Goal: Information Seeking & Learning: Learn about a topic

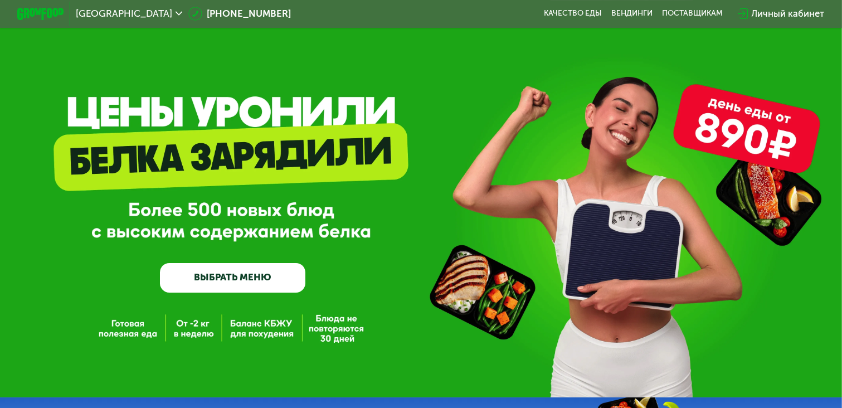
click at [232, 281] on link "ВЫБРАТЬ МЕНЮ" at bounding box center [232, 277] width 145 height 29
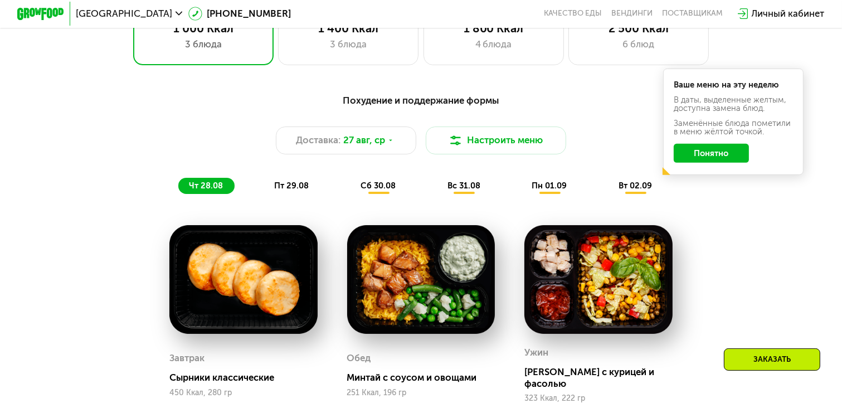
scroll to position [599, 0]
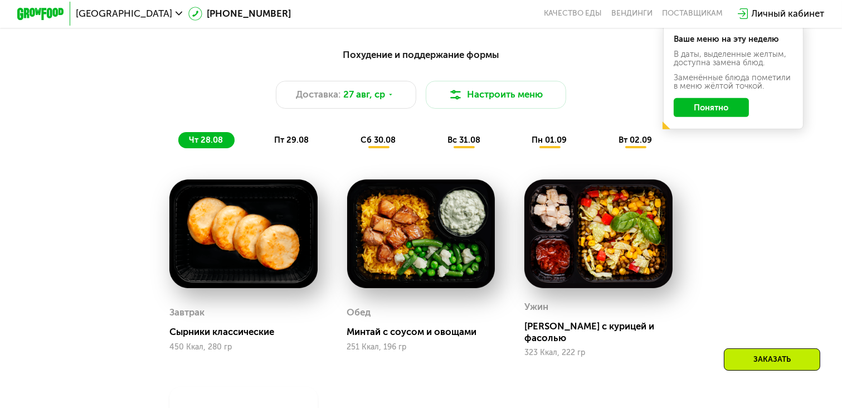
click at [716, 108] on button "Понятно" at bounding box center [711, 107] width 75 height 19
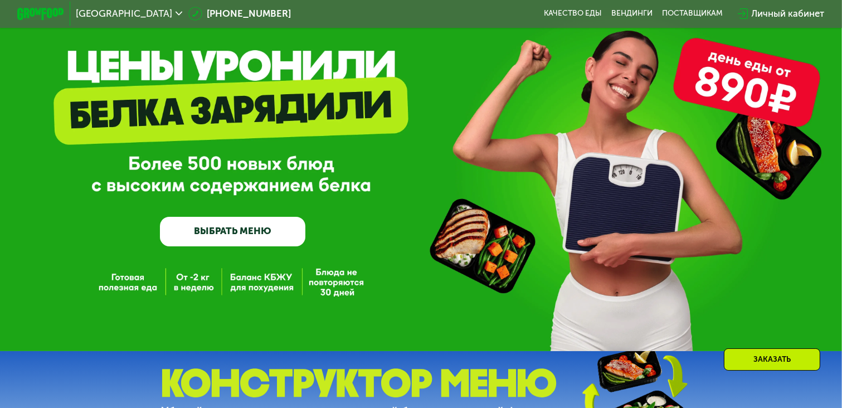
scroll to position [0, 0]
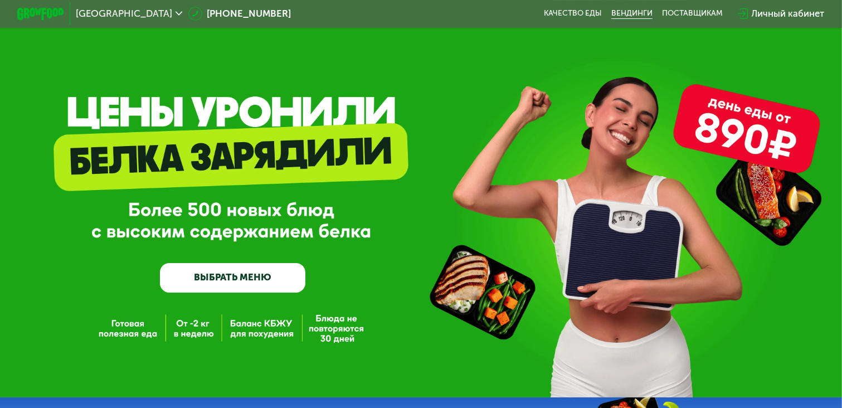
click at [624, 11] on link "Вендинги" at bounding box center [631, 13] width 41 height 9
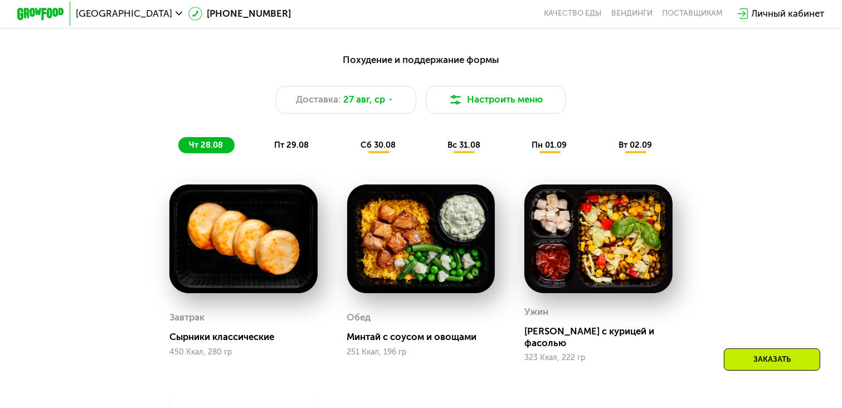
scroll to position [608, 0]
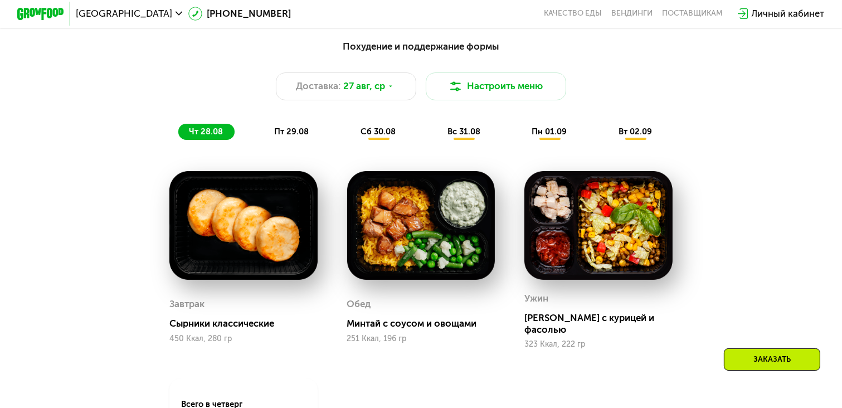
click at [295, 134] on span "пт 29.08" at bounding box center [292, 132] width 35 height 10
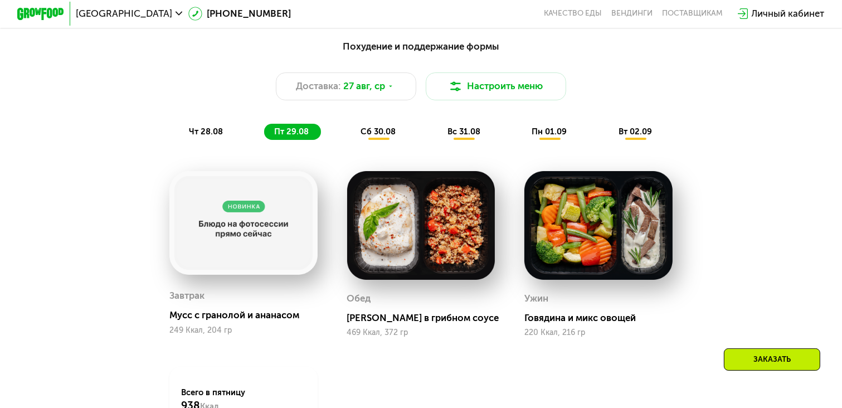
click at [381, 134] on span "сб 30.08" at bounding box center [378, 132] width 35 height 10
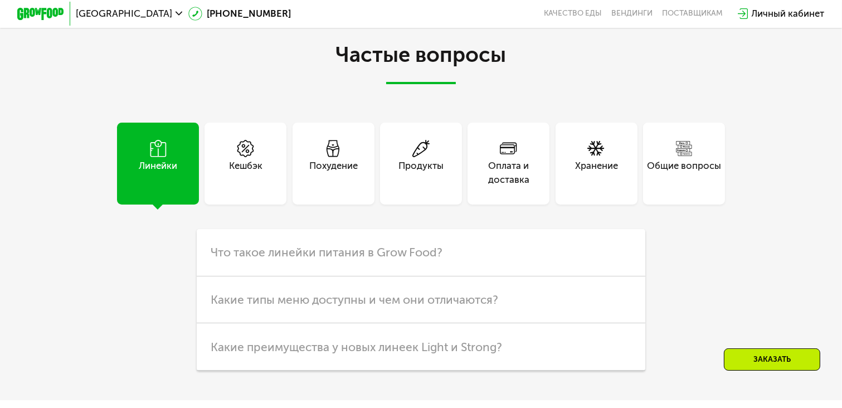
scroll to position [2837, 0]
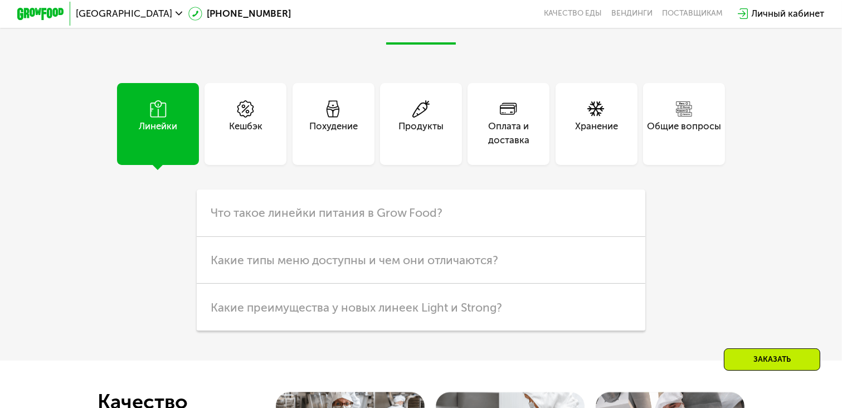
click at [493, 147] on div "Оплата и доставка" at bounding box center [509, 133] width 82 height 28
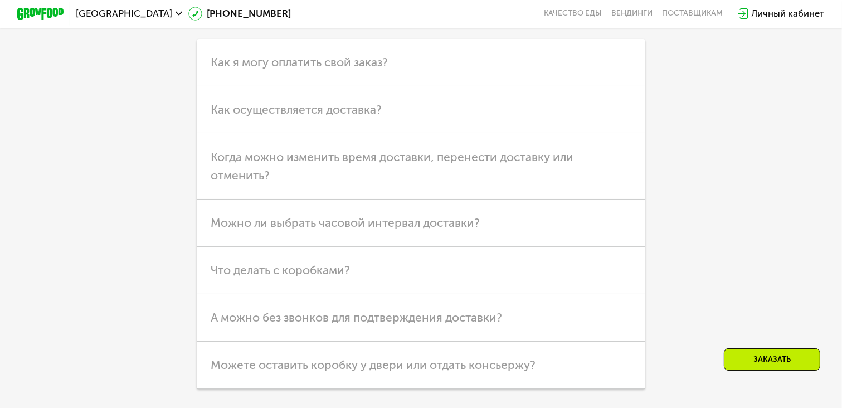
scroll to position [2989, 0]
click at [361, 115] on span "Как осуществляется доставка?" at bounding box center [296, 108] width 171 height 14
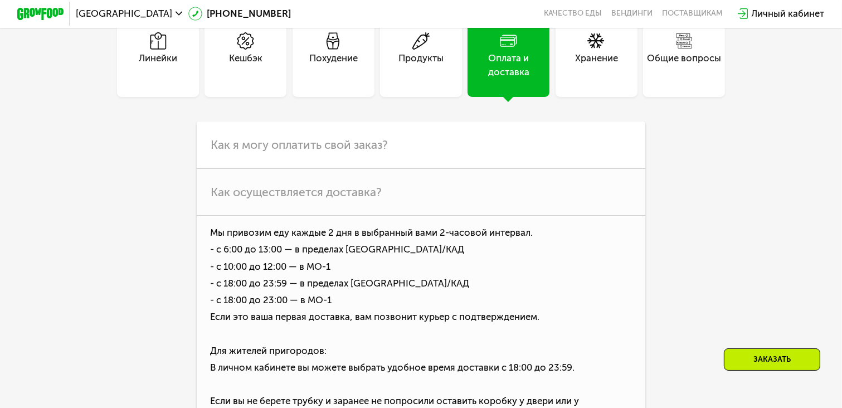
scroll to position [2910, 0]
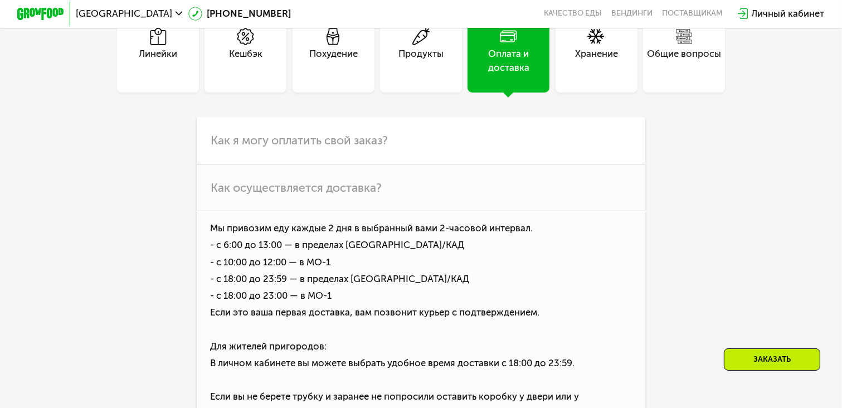
click at [150, 75] on div "Линейки" at bounding box center [158, 61] width 38 height 28
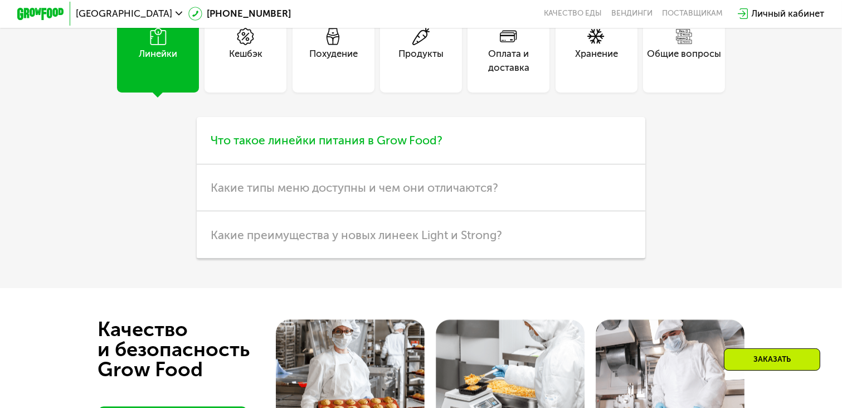
click at [337, 147] on span "Что такое линейки питания в Grow Food?" at bounding box center [327, 140] width 232 height 14
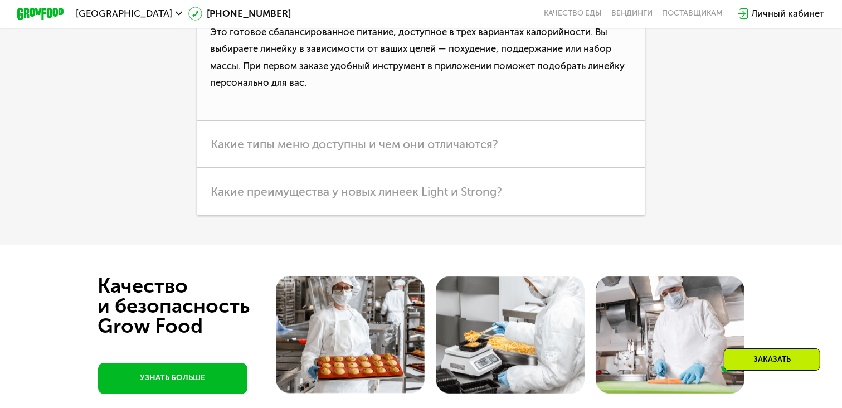
scroll to position [3061, 0]
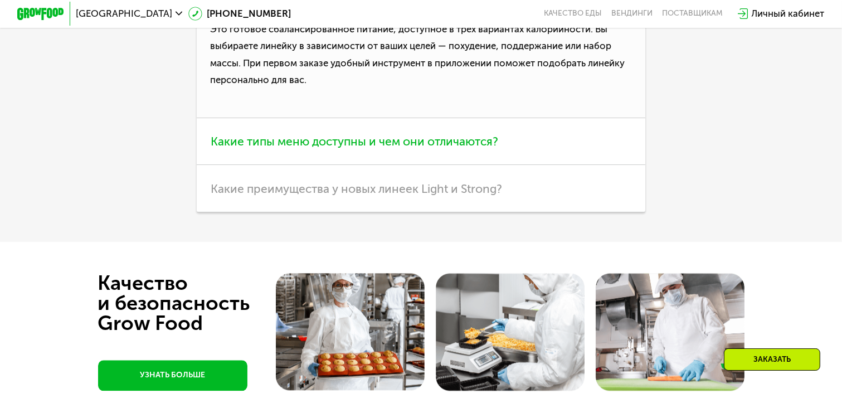
click at [420, 148] on span "Какие типы меню доступны и чем они отличаются?" at bounding box center [355, 141] width 288 height 14
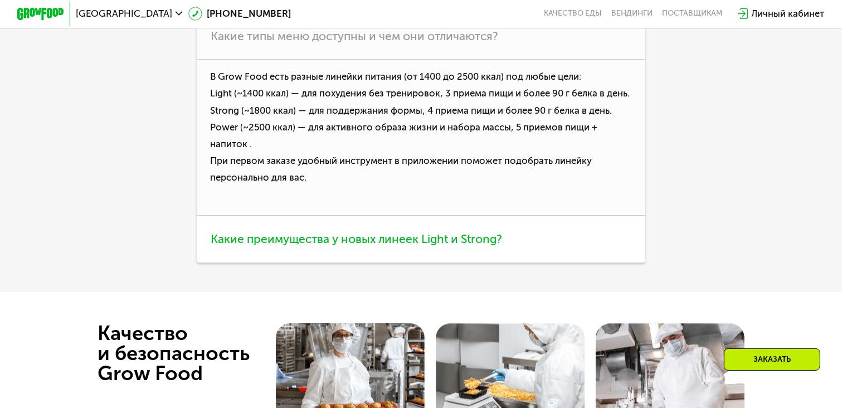
click at [469, 246] on span "Какие преимущества у новых линеек Light и Strong?" at bounding box center [357, 239] width 292 height 14
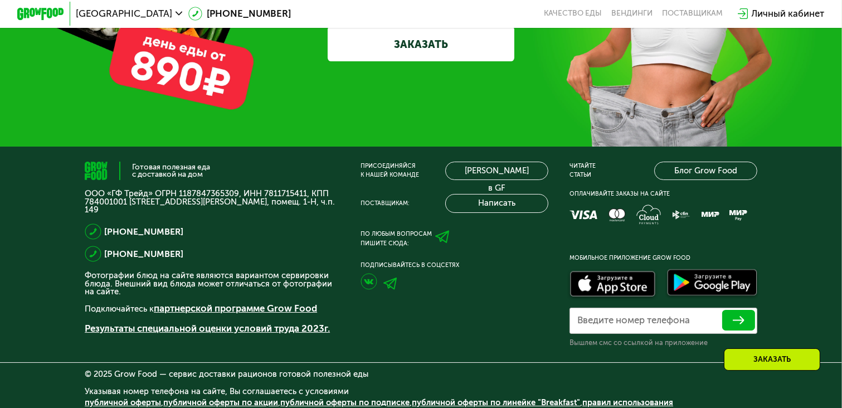
scroll to position [3518, 0]
